Goal: Transaction & Acquisition: Purchase product/service

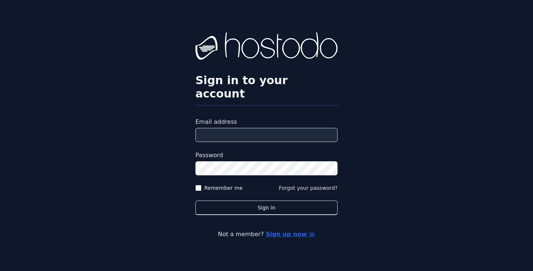
type input "**********"
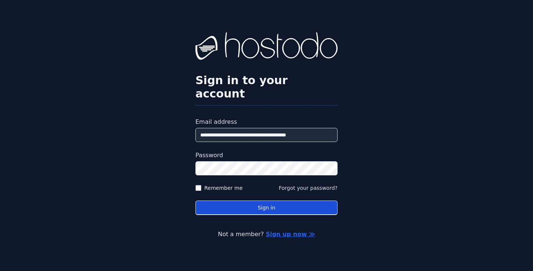
click at [286, 201] on button "Sign in" at bounding box center [267, 207] width 142 height 14
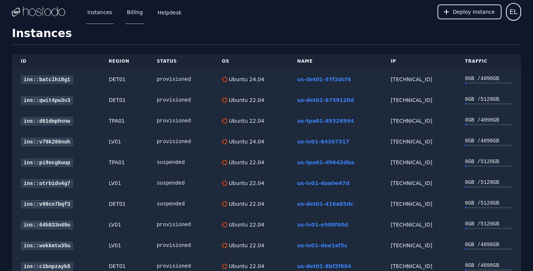
click at [136, 13] on link "Billing" at bounding box center [135, 12] width 19 height 24
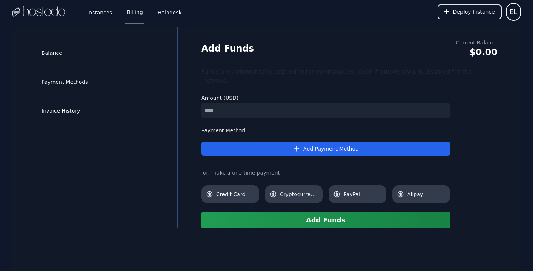
click at [67, 113] on link "Invoice History" at bounding box center [101, 111] width 130 height 14
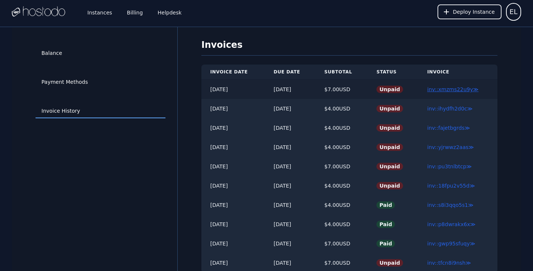
click at [456, 90] on link "inv::xmzms22u9y ≫" at bounding box center [452, 89] width 51 height 6
click at [454, 110] on link "inv::ihydfh2d0c ≫" at bounding box center [450, 109] width 46 height 6
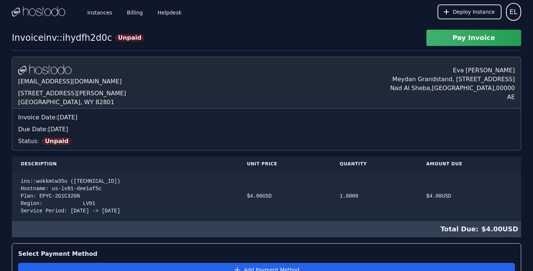
click at [475, 40] on button "Pay Invoice" at bounding box center [474, 38] width 95 height 16
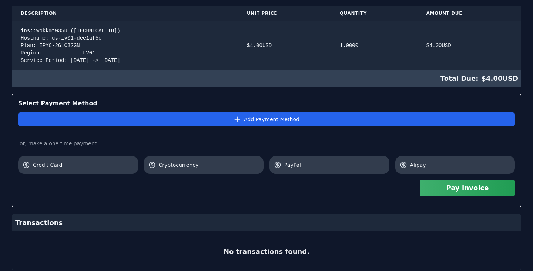
scroll to position [173, 0]
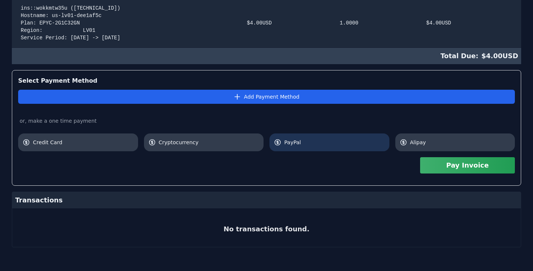
click at [288, 144] on span "PayPal" at bounding box center [334, 142] width 101 height 7
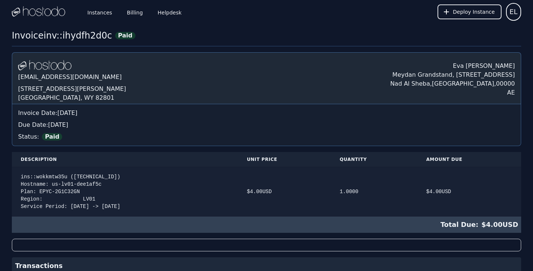
scroll to position [0, 0]
click at [131, 13] on link "Billing" at bounding box center [135, 12] width 19 height 24
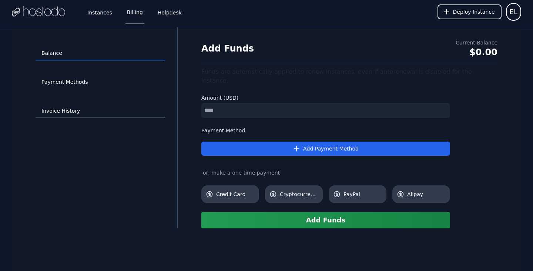
click at [66, 113] on link "Invoice History" at bounding box center [101, 111] width 130 height 14
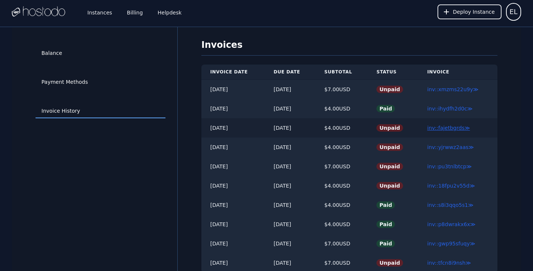
click at [451, 125] on link "inv::fajetbgrds ≫" at bounding box center [448, 128] width 43 height 6
click at [449, 150] on td "inv::yjrwwz2aas ≫" at bounding box center [457, 146] width 79 height 19
click at [459, 146] on link "inv::yjrwwz2aas ≫" at bounding box center [450, 147] width 47 height 6
click at [449, 166] on link "inv::pu3tnlbtcp ≫" at bounding box center [449, 166] width 44 height 6
click at [453, 187] on link "inv::18fpu2v55d ≫" at bounding box center [451, 186] width 48 height 6
